Goal: Register for event/course

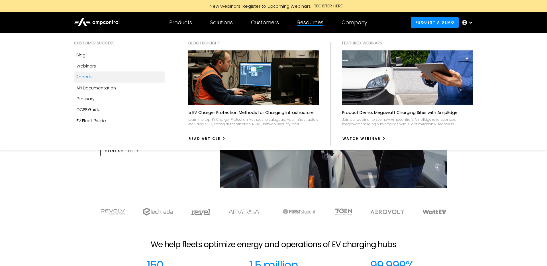
click at [121, 72] on link "Reports" at bounding box center [119, 77] width 91 height 11
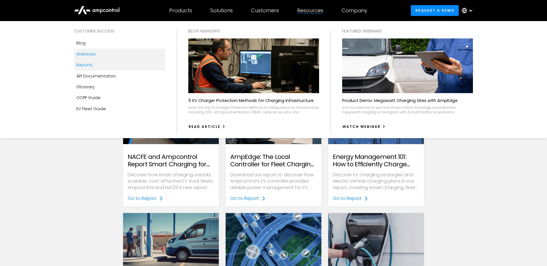
click at [98, 56] on link "Webinars" at bounding box center [119, 54] width 91 height 11
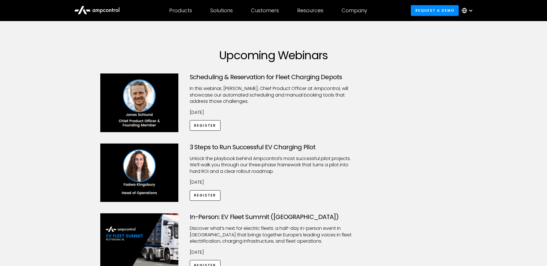
scroll to position [17, 0]
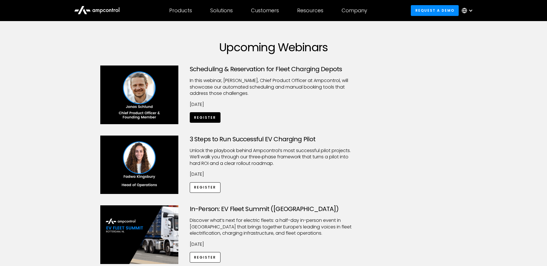
click at [200, 117] on link "Register" at bounding box center [205, 117] width 31 height 11
